Goal: Task Accomplishment & Management: Manage account settings

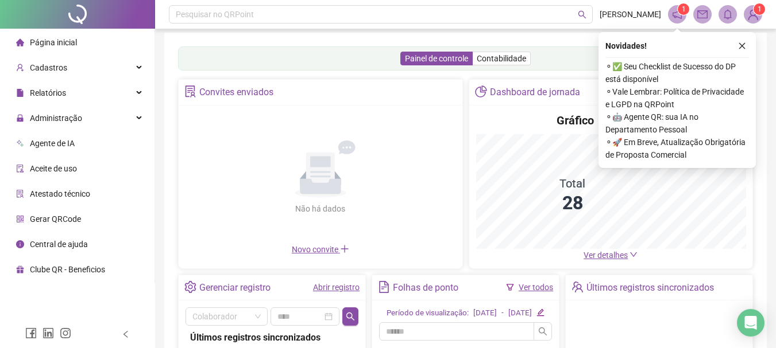
scroll to position [10, 0]
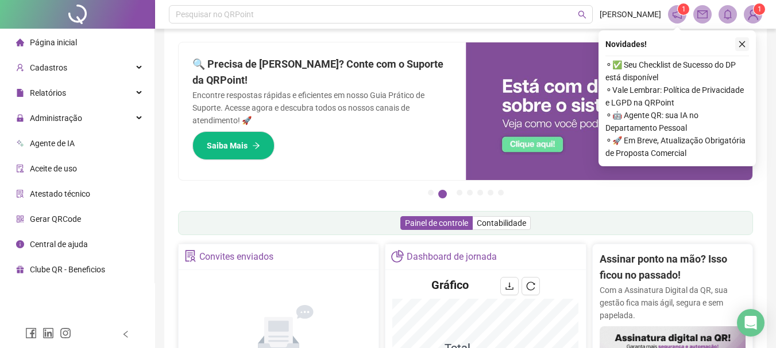
click at [744, 42] on icon "close" at bounding box center [742, 44] width 8 height 8
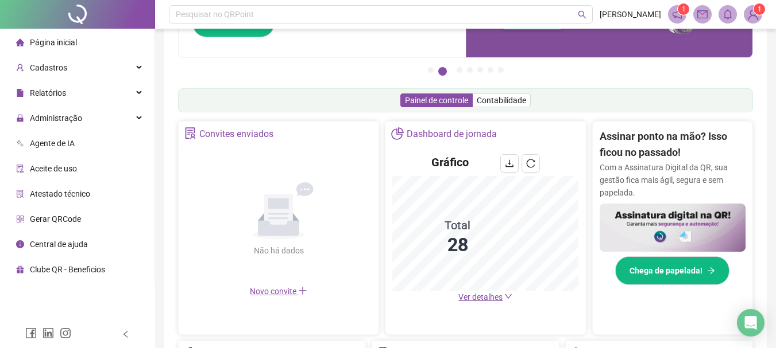
scroll to position [134, 0]
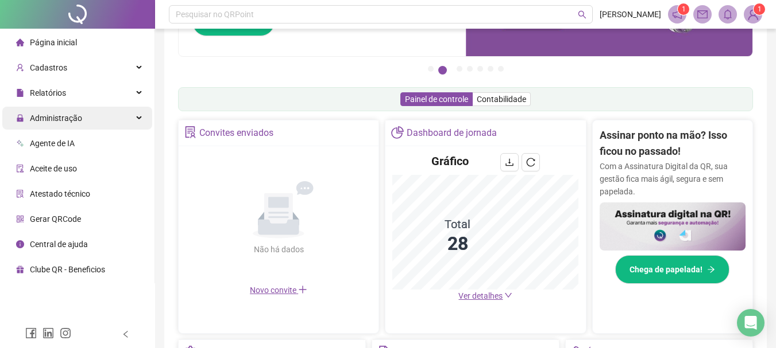
click at [86, 121] on div "Administração" at bounding box center [77, 118] width 150 height 23
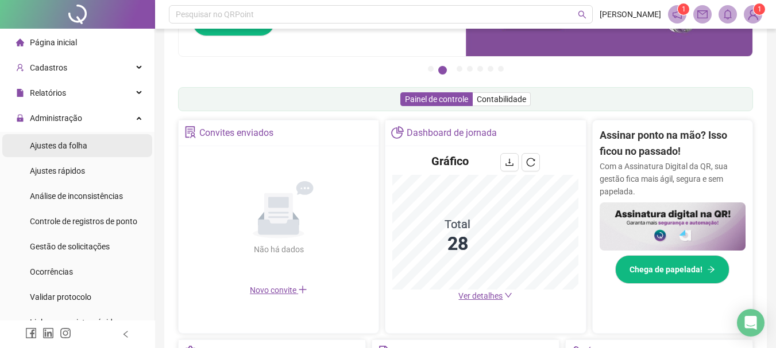
click at [68, 148] on span "Ajustes da folha" at bounding box center [58, 145] width 57 height 9
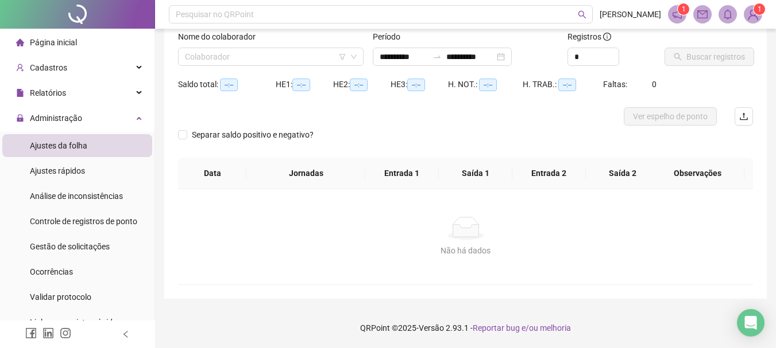
scroll to position [75, 0]
type input "**********"
click at [226, 60] on input "search" at bounding box center [265, 56] width 161 height 17
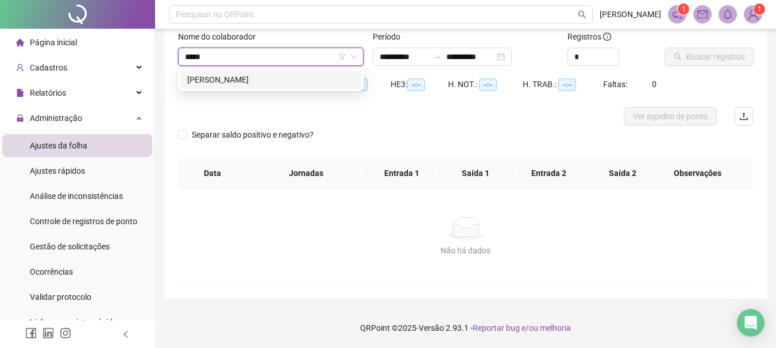
type input "******"
click at [244, 76] on div "[PERSON_NAME]" at bounding box center [270, 79] width 167 height 13
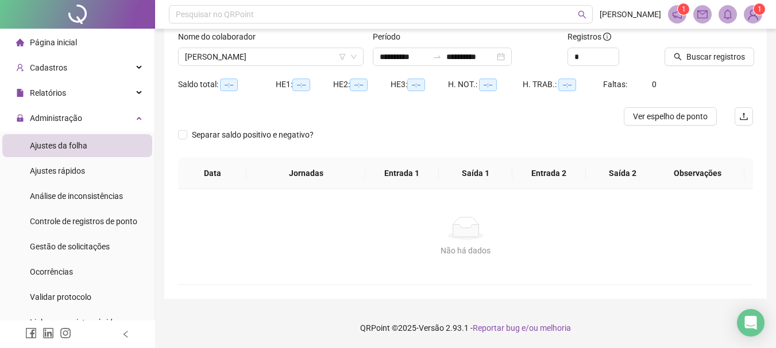
click at [711, 69] on div "Buscar registros" at bounding box center [709, 52] width 98 height 45
click at [711, 60] on span "Buscar registros" at bounding box center [715, 57] width 59 height 13
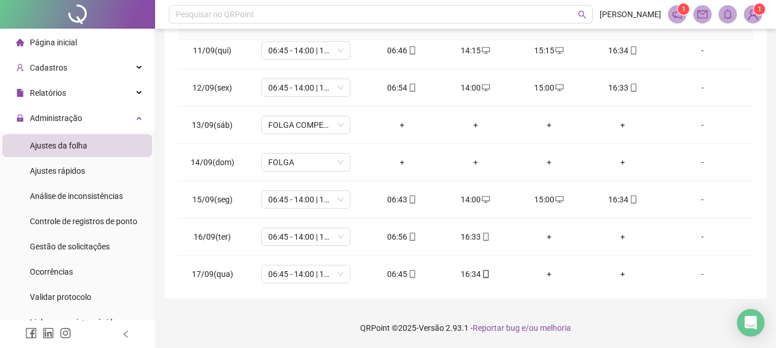
scroll to position [389, 0]
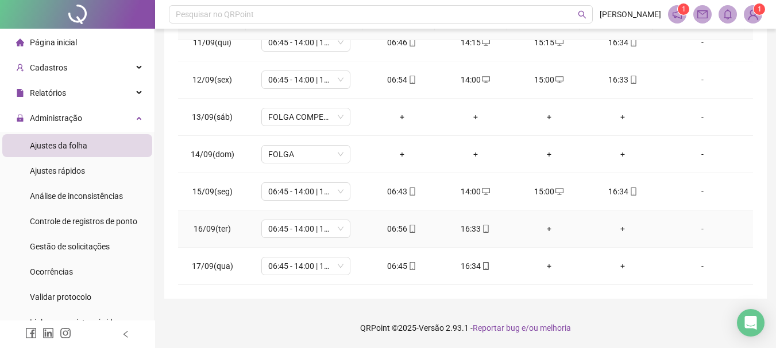
click at [542, 226] on div "+" at bounding box center [548, 229] width 55 height 13
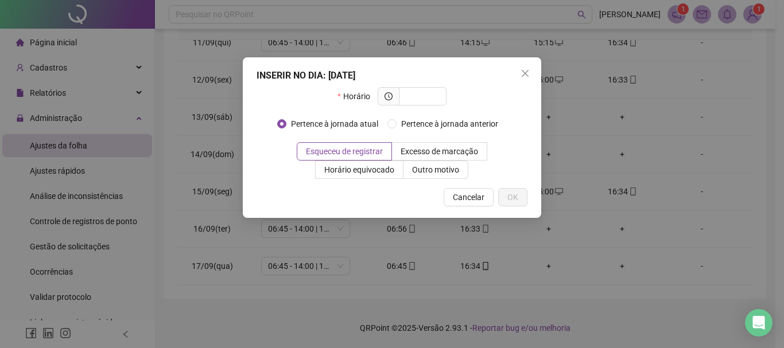
click at [415, 106] on div "Horário" at bounding box center [392, 101] width 108 height 28
click at [417, 103] on span at bounding box center [423, 96] width 48 height 18
click at [417, 99] on input "text" at bounding box center [422, 96] width 32 height 13
type input "*****"
click at [511, 205] on button "OK" at bounding box center [512, 197] width 29 height 18
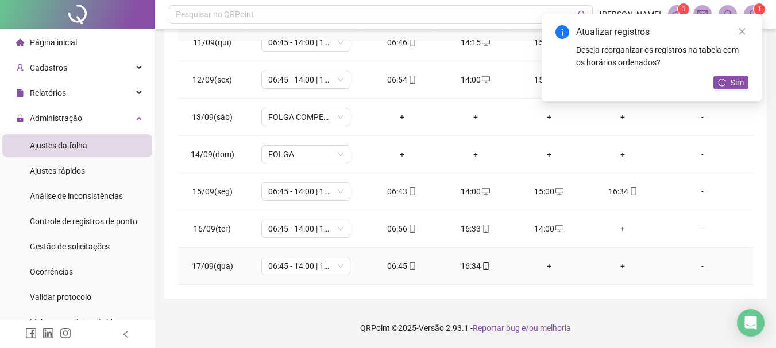
click at [538, 268] on div "+" at bounding box center [548, 266] width 55 height 13
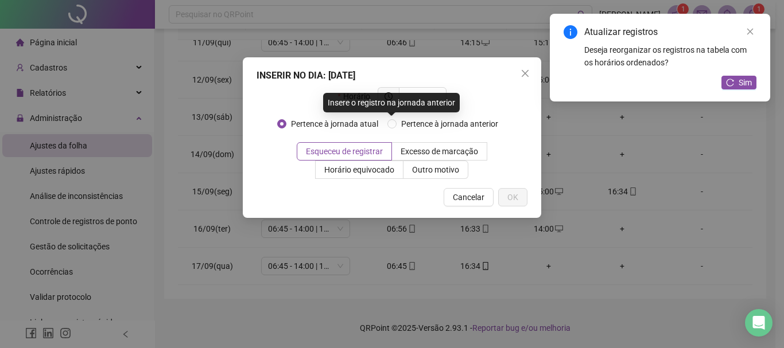
click at [421, 98] on div "Insere o registro na jornada anterior" at bounding box center [391, 103] width 137 height 20
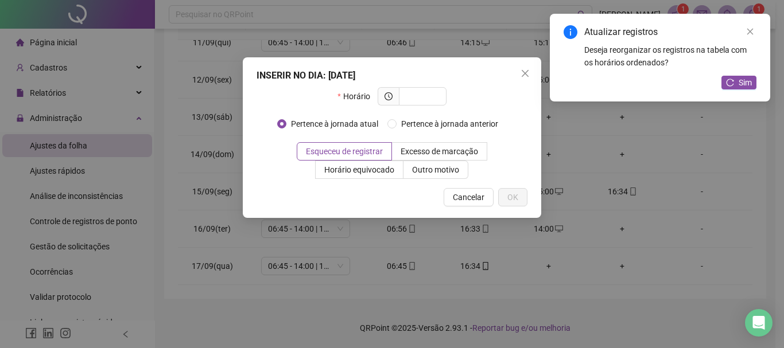
click at [427, 87] on div "INSERIR NO DIA : [DATE] Horário Pertence à jornada atual Pertence à jornada ant…" at bounding box center [392, 137] width 299 height 161
click at [425, 91] on input "text" at bounding box center [422, 96] width 32 height 13
type input "*****"
click at [509, 199] on span "OK" at bounding box center [512, 197] width 11 height 13
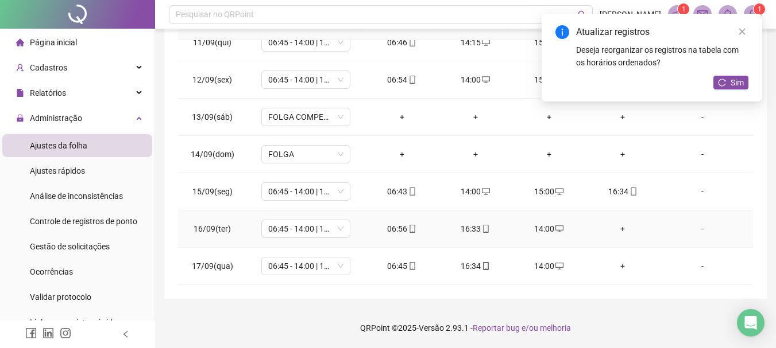
click at [615, 229] on div "+" at bounding box center [622, 229] width 55 height 13
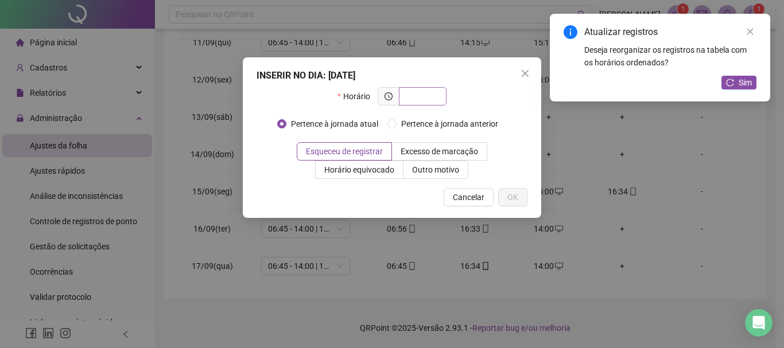
click at [431, 92] on input "text" at bounding box center [422, 96] width 32 height 13
type input "*****"
click at [504, 193] on button "OK" at bounding box center [512, 197] width 29 height 18
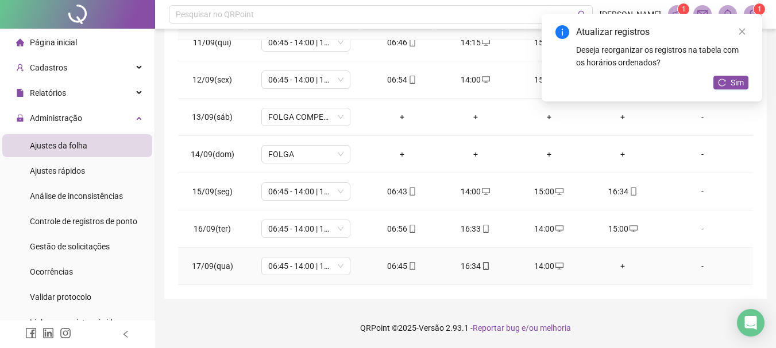
click at [611, 262] on div "+" at bounding box center [622, 266] width 55 height 13
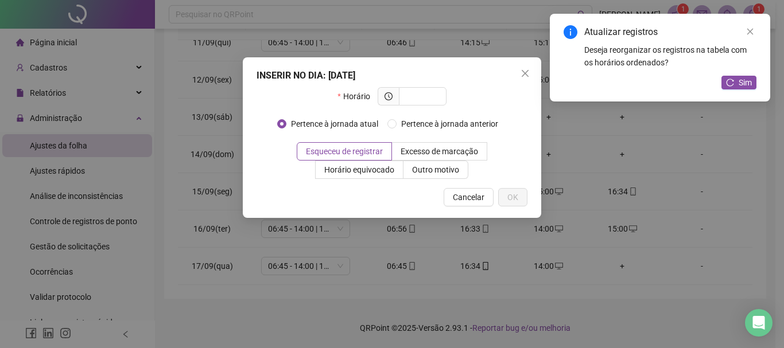
click at [417, 86] on div "INSERIR NO DIA : [DATE] Horário Pertence à jornada atual Pertence à jornada ant…" at bounding box center [392, 137] width 299 height 161
click at [420, 90] on span at bounding box center [423, 96] width 48 height 18
click at [420, 94] on span at bounding box center [423, 96] width 48 height 18
type input "*****"
click at [514, 206] on button "OK" at bounding box center [512, 197] width 29 height 18
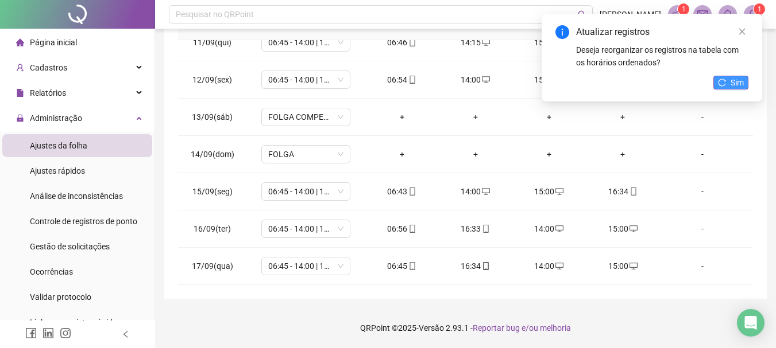
click at [728, 85] on button "Sim" at bounding box center [730, 83] width 35 height 14
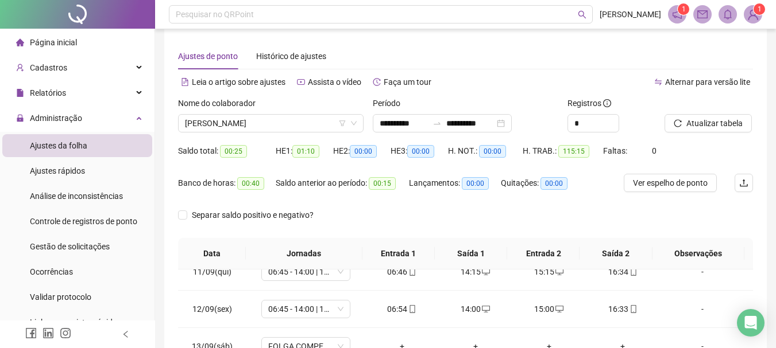
scroll to position [0, 0]
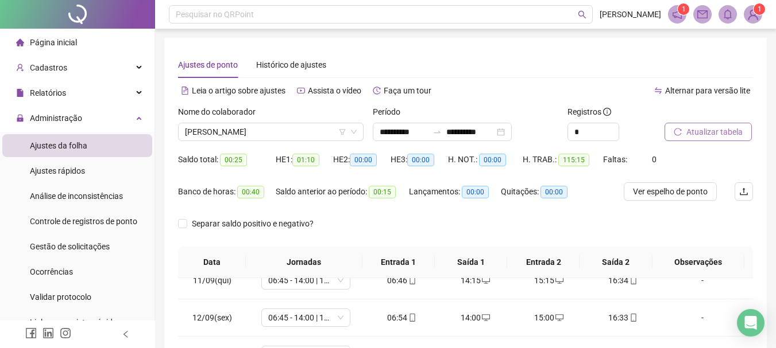
click at [691, 128] on span "Atualizar tabela" at bounding box center [714, 132] width 56 height 13
click at [485, 138] on input "**********" at bounding box center [470, 132] width 48 height 13
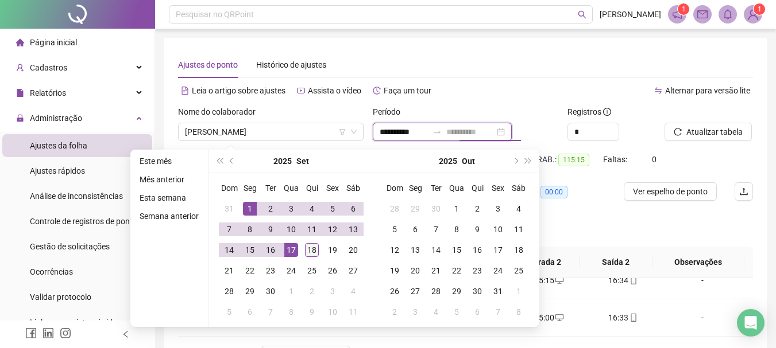
type input "**********"
click at [315, 251] on div "18" at bounding box center [312, 250] width 14 height 14
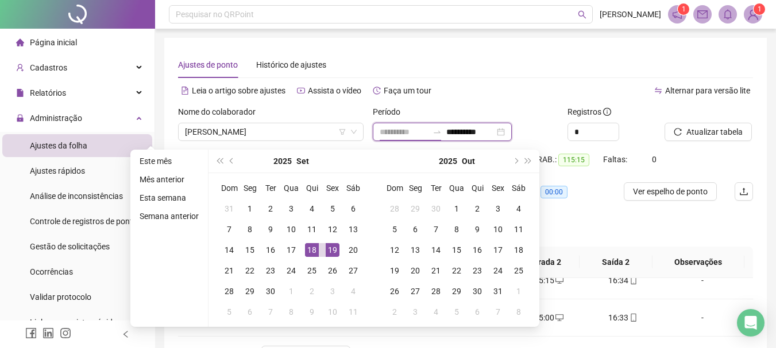
type input "**********"
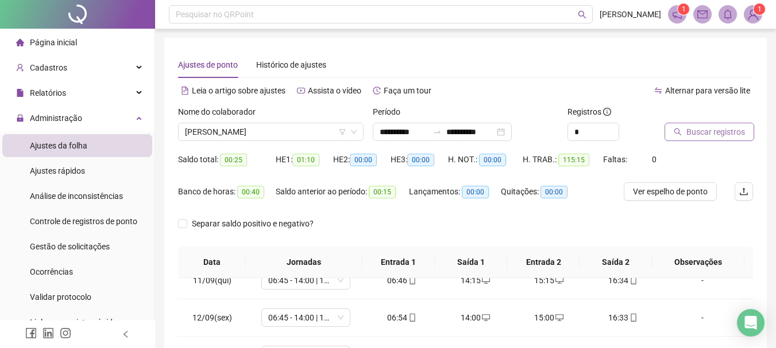
scroll to position [238, 0]
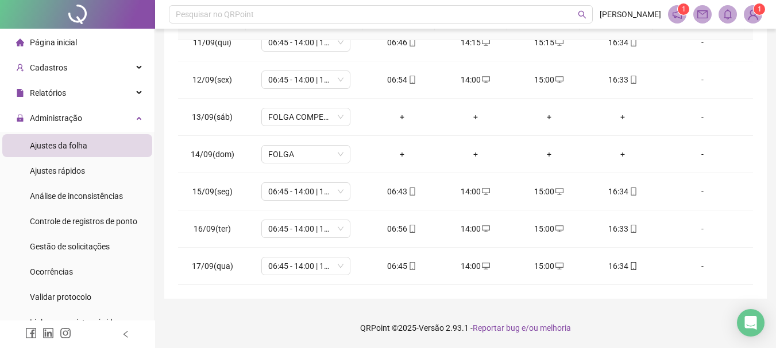
click at [753, 278] on div "**********" at bounding box center [465, 49] width 602 height 499
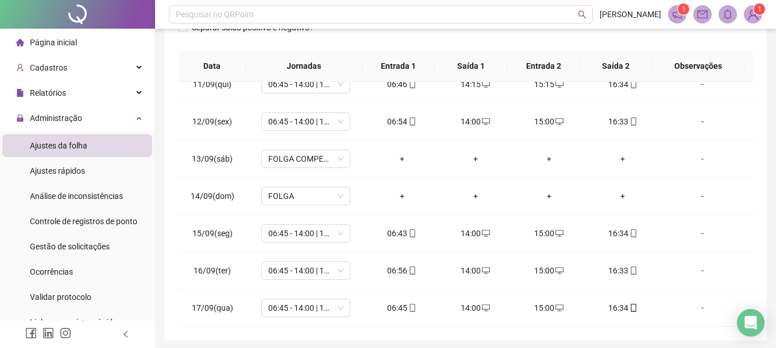
scroll to position [0, 0]
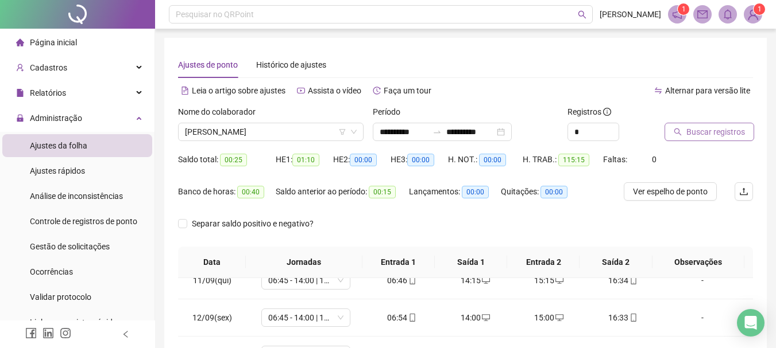
click at [683, 130] on button "Buscar registros" at bounding box center [709, 132] width 90 height 18
click at [52, 49] on div "Página inicial" at bounding box center [46, 42] width 61 height 23
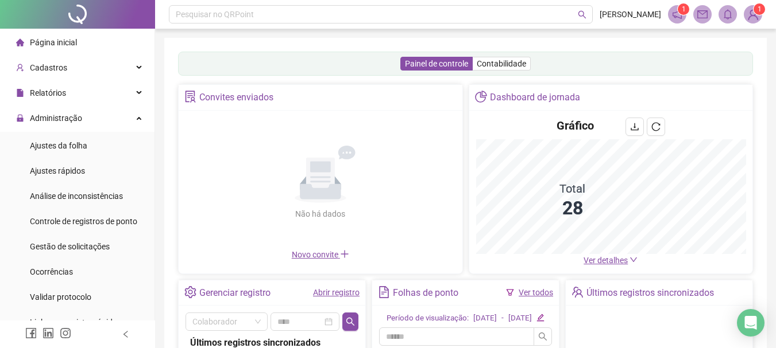
click at [537, 76] on div "Painel de controle Contabilidade" at bounding box center [465, 64] width 575 height 24
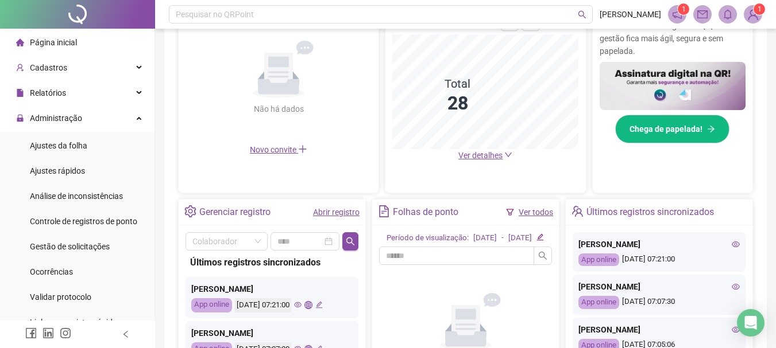
scroll to position [295, 0]
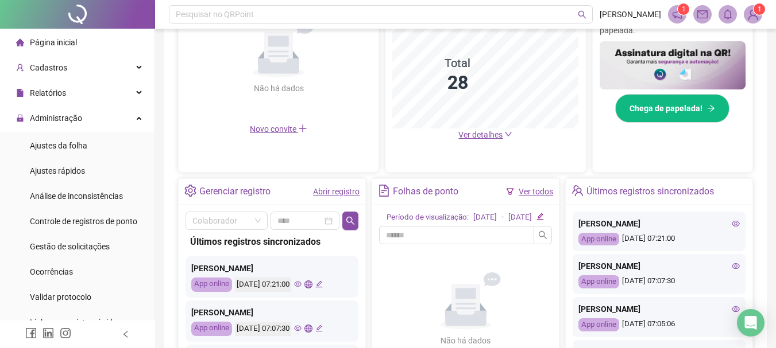
click at [481, 131] on span "Ver detalhes" at bounding box center [480, 134] width 44 height 9
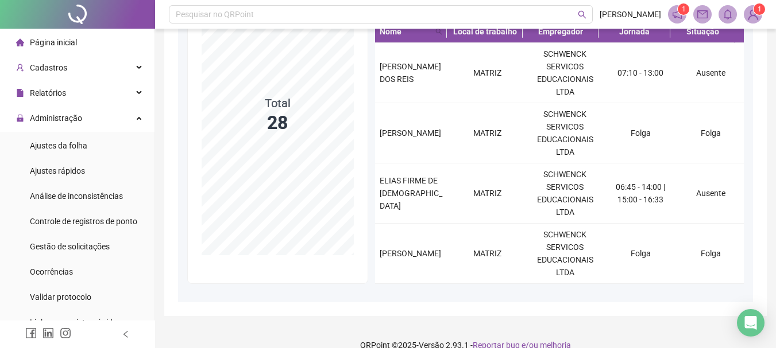
scroll to position [168, 0]
